Goal: Information Seeking & Learning: Learn about a topic

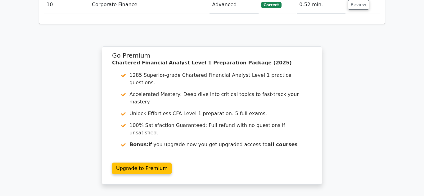
scroll to position [951, 0]
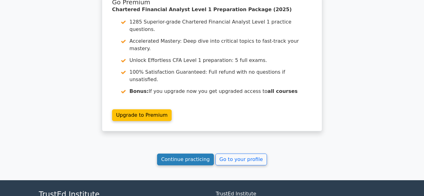
click at [203, 154] on link "Continue practicing" at bounding box center [185, 160] width 57 height 12
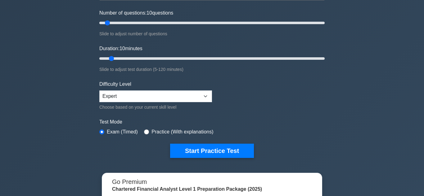
scroll to position [76, 0]
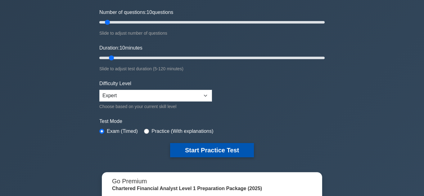
click at [212, 149] on button "Start Practice Test" at bounding box center [212, 150] width 84 height 14
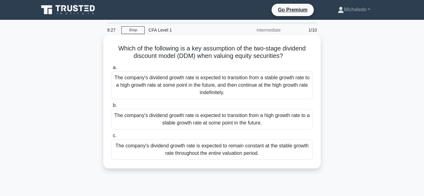
click at [232, 150] on div "The company's dividend growth rate is expected to remain constant at the stable…" at bounding box center [211, 150] width 201 height 20
click at [111, 138] on input "c. The company's dividend growth rate is expected to remain constant at the sta…" at bounding box center [111, 136] width 0 height 4
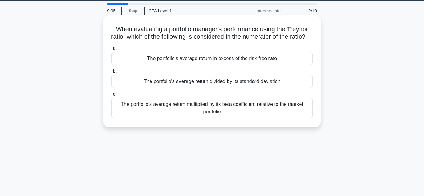
scroll to position [20, 0]
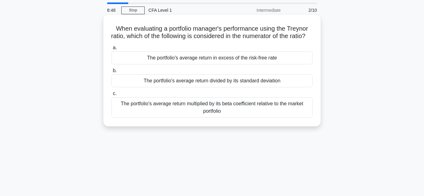
click at [197, 113] on div "The portfolio's average return multiplied by its beta coefficient relative to t…" at bounding box center [211, 107] width 201 height 20
click at [111, 96] on input "c. The portfolio's average return multiplied by its beta coefficient relative t…" at bounding box center [111, 94] width 0 height 4
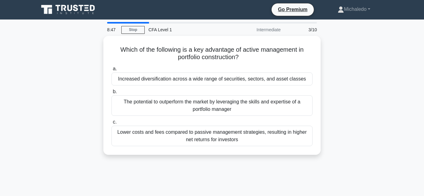
scroll to position [0, 0]
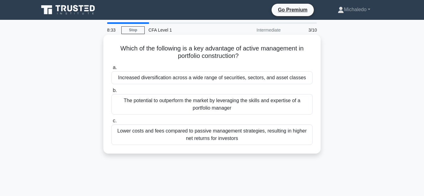
click at [269, 77] on div "Increased diversification across a wide range of securities, sectors, and asset…" at bounding box center [211, 77] width 201 height 13
click at [111, 70] on input "a. Increased diversification across a wide range of securities, sectors, and as…" at bounding box center [111, 68] width 0 height 4
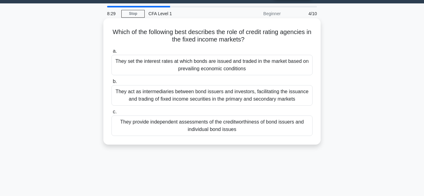
scroll to position [16, 0]
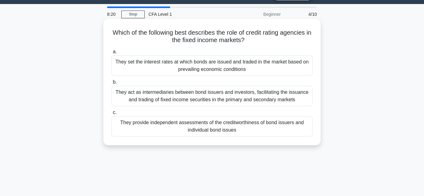
click at [199, 134] on div "They provide independent assessments of the creditworthiness of bond issuers an…" at bounding box center [211, 126] width 201 height 20
click at [111, 115] on input "c. They provide independent assessments of the creditworthiness of bond issuers…" at bounding box center [111, 113] width 0 height 4
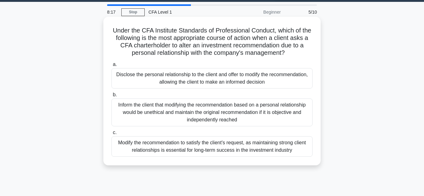
scroll to position [16, 0]
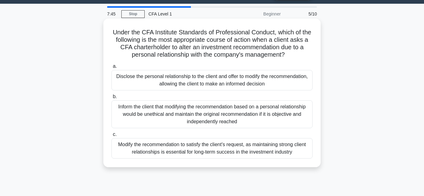
click at [221, 117] on div "Inform the client that modifying the recommendation based on a personal relatio…" at bounding box center [211, 115] width 201 height 28
click at [111, 99] on input "b. Inform the client that modifying the recommendation based on a personal rela…" at bounding box center [111, 97] width 0 height 4
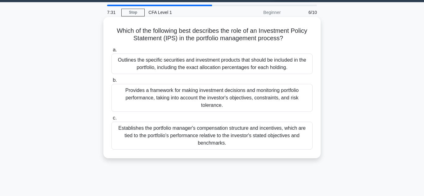
scroll to position [18, 0]
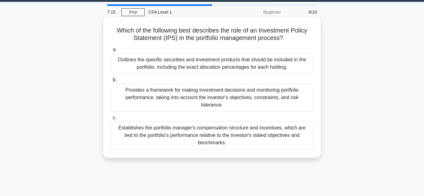
click at [184, 101] on div "Provides a framework for making investment decisions and monitoring portfolio p…" at bounding box center [211, 98] width 201 height 28
click at [111, 82] on input "b. Provides a framework for making investment decisions and monitoring portfoli…" at bounding box center [111, 80] width 0 height 4
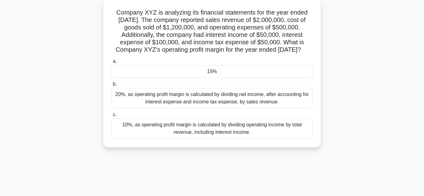
scroll to position [34, 0]
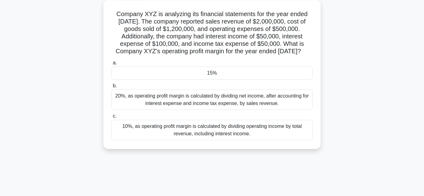
click at [203, 137] on div "10%, as operating profit margin is calculated by dividing operating income by t…" at bounding box center [211, 130] width 201 height 20
click at [111, 118] on input "c. 10%, as operating profit margin is calculated by dividing operating income b…" at bounding box center [111, 116] width 0 height 4
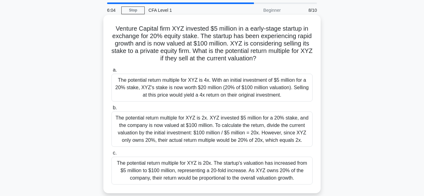
scroll to position [21, 0]
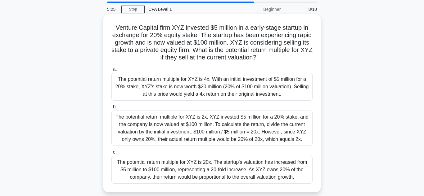
click at [211, 93] on div "The potential return multiple for XYZ is 4x. With an initial investment of $5 m…" at bounding box center [211, 87] width 201 height 28
click at [111, 71] on input "a. The potential return multiple for XYZ is 4x. With an initial investment of $…" at bounding box center [111, 69] width 0 height 4
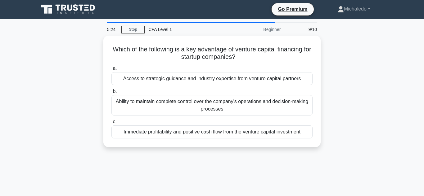
scroll to position [0, 0]
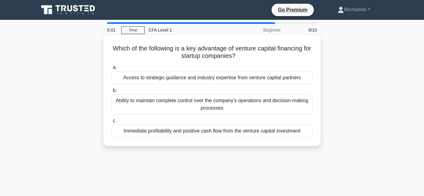
click at [210, 106] on div "Ability to maintain complete control over the company's operations and decision…" at bounding box center [211, 104] width 201 height 20
click at [111, 93] on input "b. Ability to maintain complete control over the company's operations and decis…" at bounding box center [111, 91] width 0 height 4
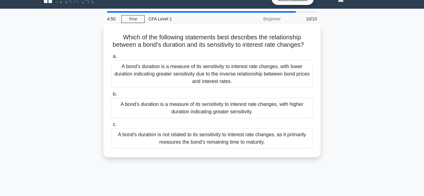
scroll to position [13, 0]
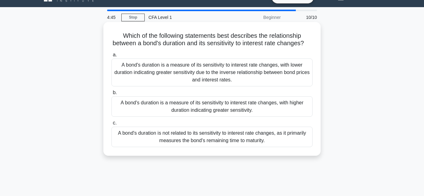
click at [280, 110] on div "A bond's duration is a measure of its sensitivity to interest rate changes, wit…" at bounding box center [211, 106] width 201 height 20
click at [111, 95] on input "b. A bond's duration is a measure of its sensitivity to interest rate changes, …" at bounding box center [111, 93] width 0 height 4
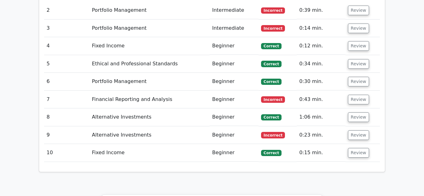
scroll to position [784, 0]
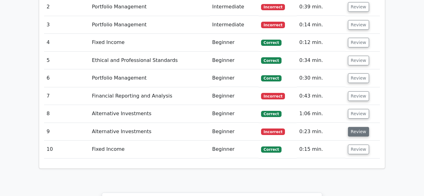
click at [353, 127] on button "Review" at bounding box center [358, 132] width 21 height 10
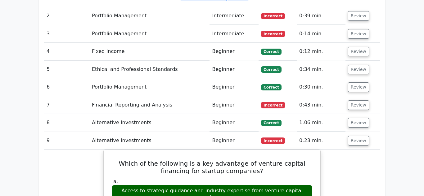
scroll to position [774, 0]
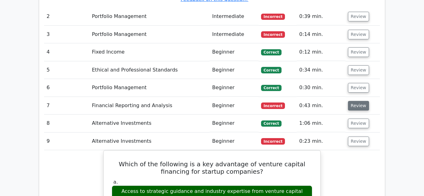
click at [356, 101] on button "Review" at bounding box center [358, 106] width 21 height 10
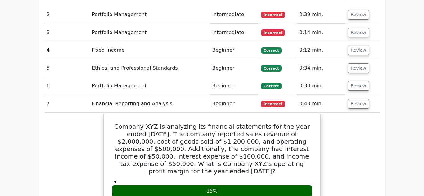
scroll to position [765, 0]
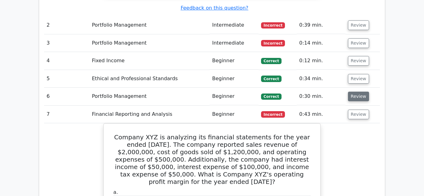
click at [355, 92] on button "Review" at bounding box center [358, 97] width 21 height 10
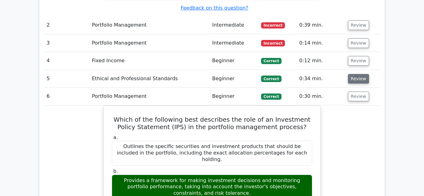
click at [350, 74] on button "Review" at bounding box center [358, 79] width 21 height 10
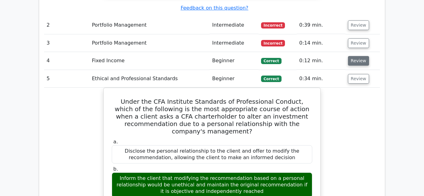
click at [351, 56] on button "Review" at bounding box center [358, 61] width 21 height 10
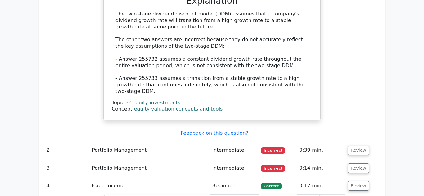
scroll to position [659, 0]
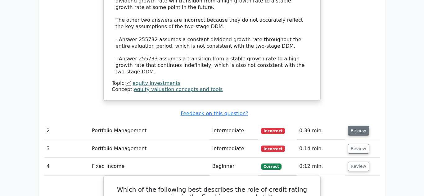
click at [356, 126] on button "Review" at bounding box center [358, 131] width 21 height 10
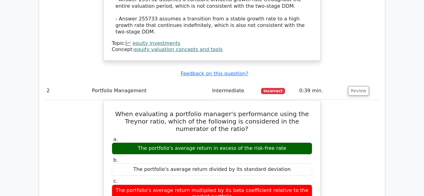
scroll to position [702, 0]
